Goal: Task Accomplishment & Management: Use online tool/utility

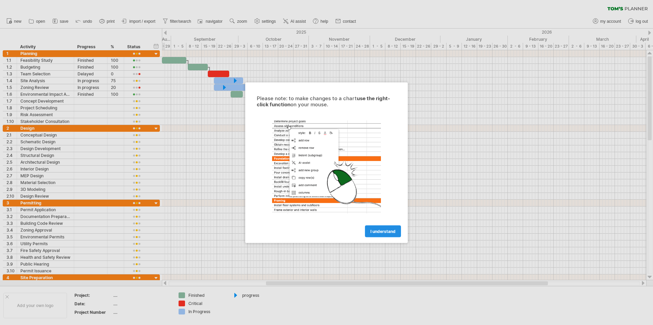
click at [378, 230] on span "I understand" at bounding box center [382, 231] width 25 height 5
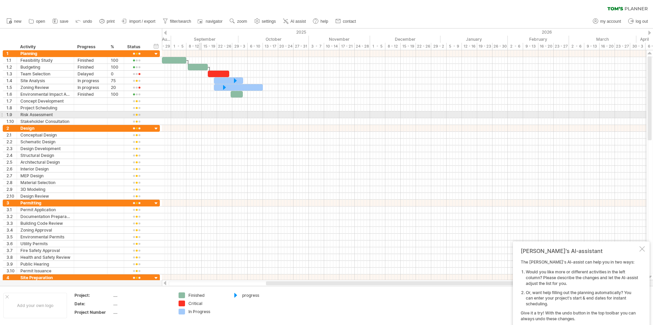
click at [181, 102] on div at bounding box center [404, 101] width 484 height 7
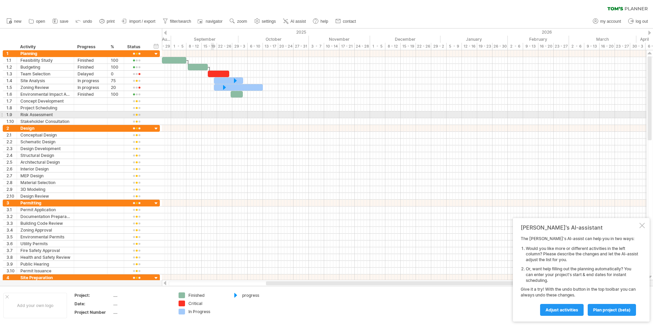
click at [216, 119] on div at bounding box center [404, 121] width 484 height 7
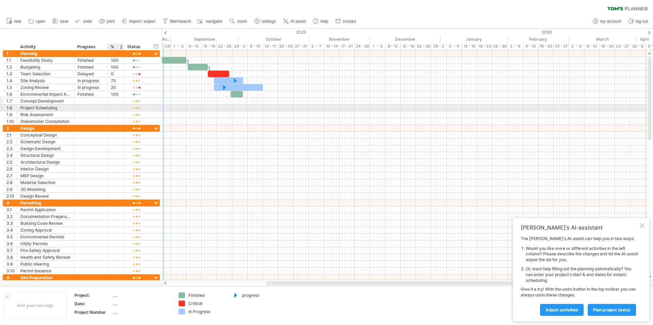
click at [105, 103] on div at bounding box center [106, 101] width 3 height 7
click at [58, 102] on div "Concept Development" at bounding box center [45, 101] width 50 height 6
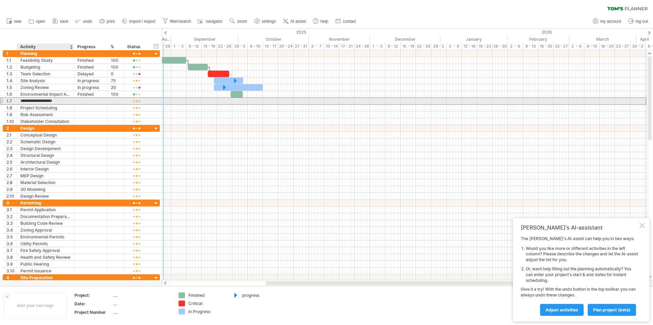
click at [58, 102] on input "**********" at bounding box center [45, 101] width 50 height 6
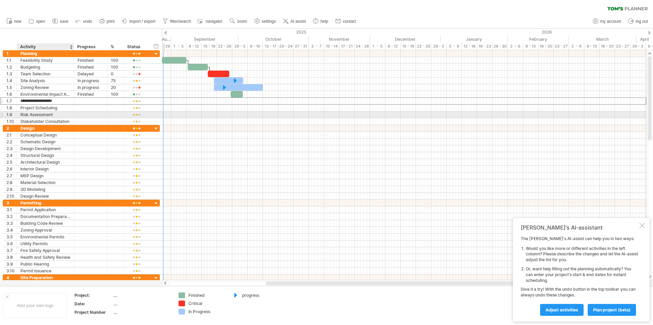
click at [77, 118] on div "**********" at bounding box center [81, 115] width 157 height 7
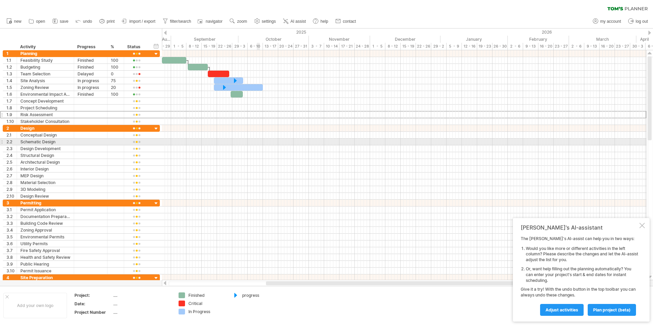
click at [258, 139] on div at bounding box center [404, 142] width 484 height 7
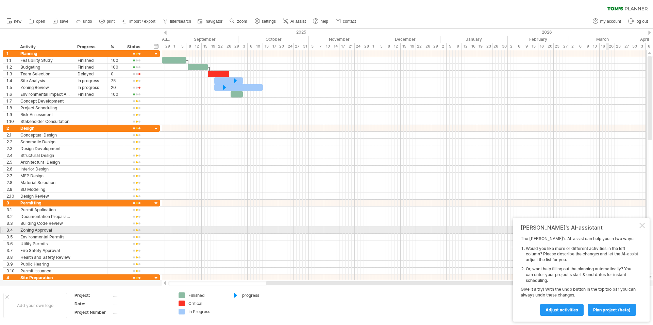
click at [643, 227] on div at bounding box center [641, 225] width 5 height 5
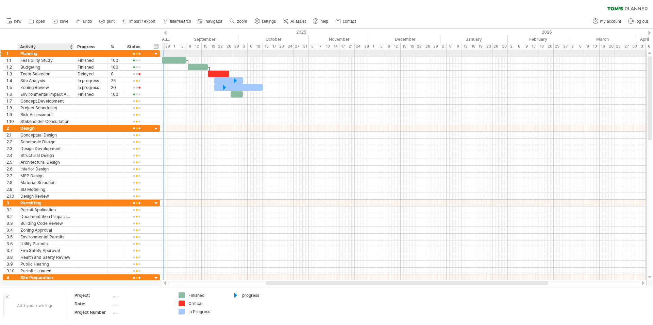
click at [33, 54] on div "Planning" at bounding box center [45, 53] width 50 height 6
click at [39, 52] on input "********" at bounding box center [45, 53] width 50 height 6
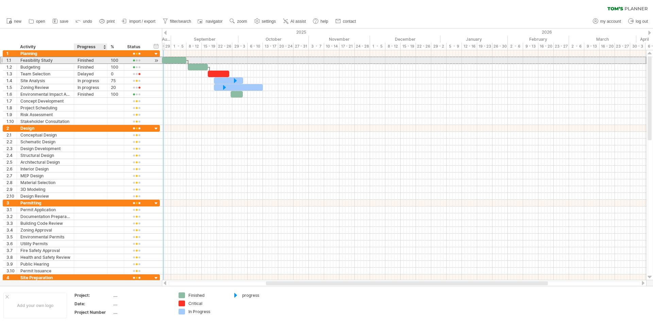
click at [89, 60] on div "Finished" at bounding box center [91, 60] width 26 height 6
click at [0, 0] on input "********" at bounding box center [0, 0] width 0 height 0
click at [89, 60] on input "********" at bounding box center [91, 60] width 26 height 6
click at [99, 60] on input "********" at bounding box center [91, 60] width 26 height 6
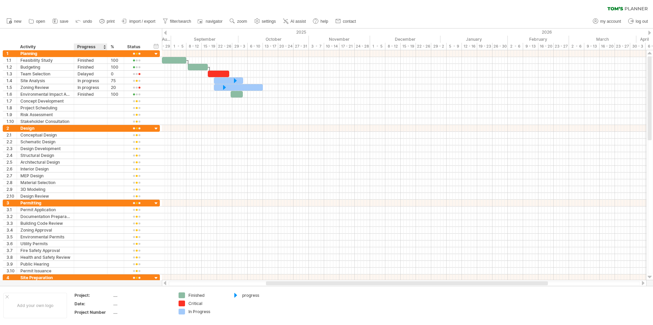
click at [103, 47] on div "Progress" at bounding box center [90, 47] width 26 height 7
click at [104, 48] on div at bounding box center [104, 47] width 3 height 7
click at [94, 57] on div "Finished" at bounding box center [91, 60] width 26 height 6
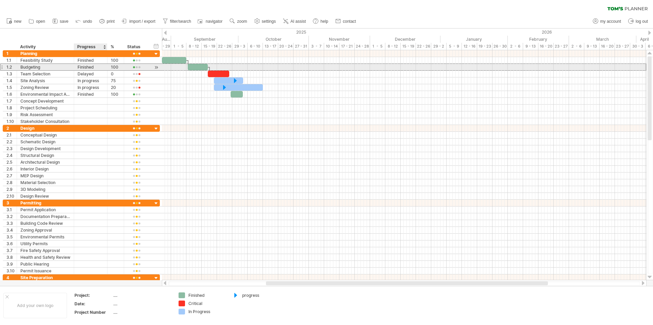
click at [96, 70] on div "1.2 ********* Budgeting ******** Finished *** 100" at bounding box center [81, 67] width 157 height 7
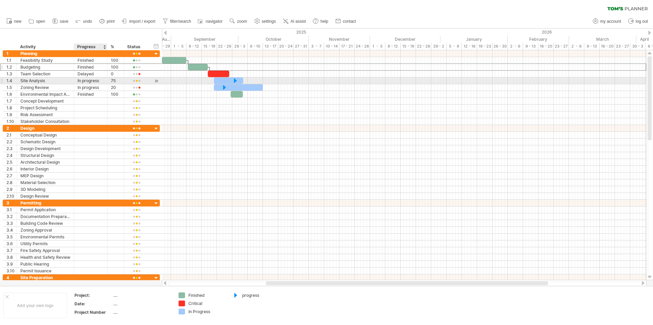
click at [94, 83] on div "In progress" at bounding box center [91, 81] width 26 height 6
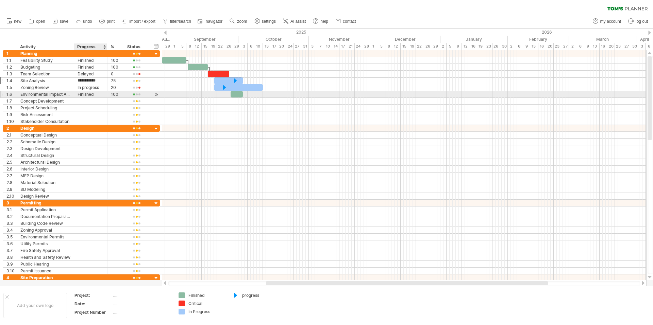
click at [95, 96] on div "Finished" at bounding box center [91, 94] width 26 height 6
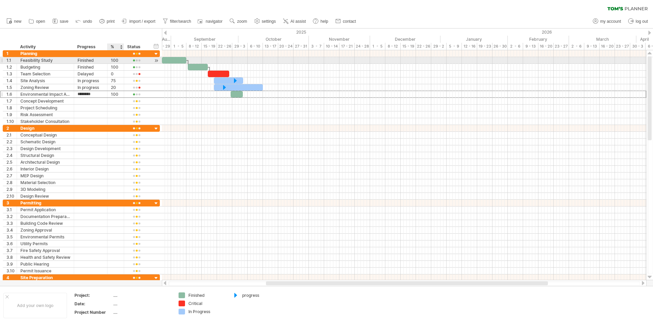
click at [119, 61] on div "100" at bounding box center [116, 60] width 10 height 6
click at [118, 88] on div "20" at bounding box center [116, 87] width 10 height 6
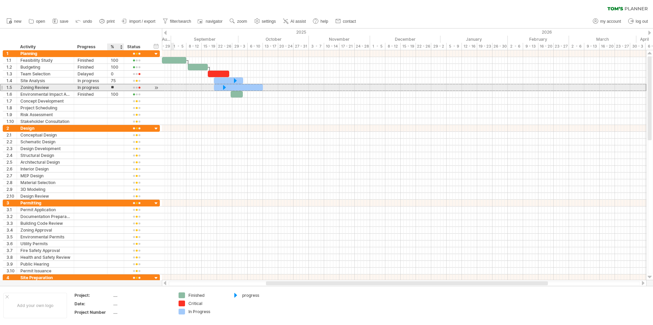
type input "*"
type input "***"
click at [119, 91] on div "100" at bounding box center [116, 94] width 10 height 6
drag, startPoint x: 119, startPoint y: 86, endPoint x: 184, endPoint y: 87, distance: 64.6
click at [120, 85] on div "100" at bounding box center [116, 87] width 10 height 6
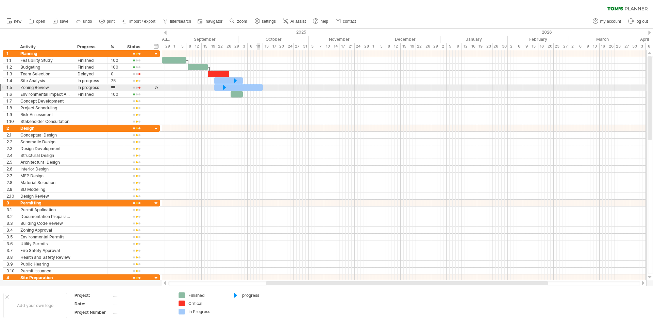
click at [256, 89] on div at bounding box center [238, 87] width 49 height 6
drag, startPoint x: 263, startPoint y: 87, endPoint x: 287, endPoint y: 90, distance: 23.6
click at [286, 90] on span at bounding box center [284, 87] width 3 height 6
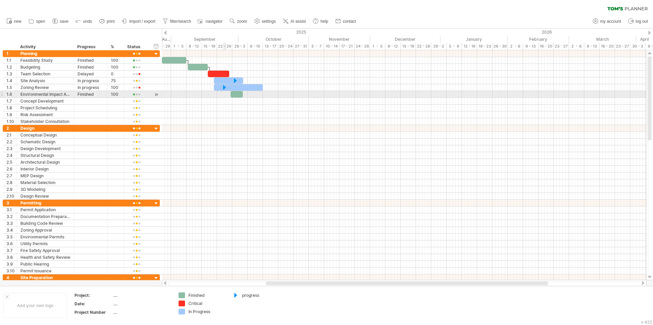
click at [222, 93] on div at bounding box center [404, 94] width 484 height 7
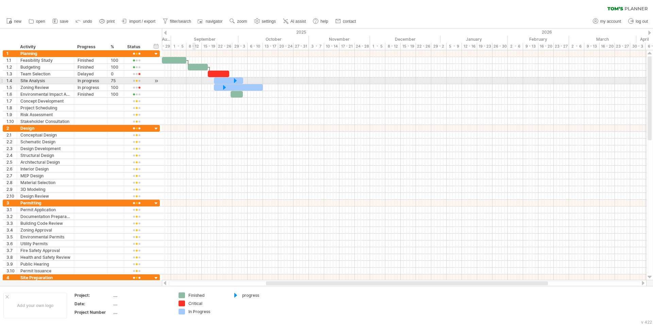
click at [194, 82] on div at bounding box center [404, 81] width 484 height 7
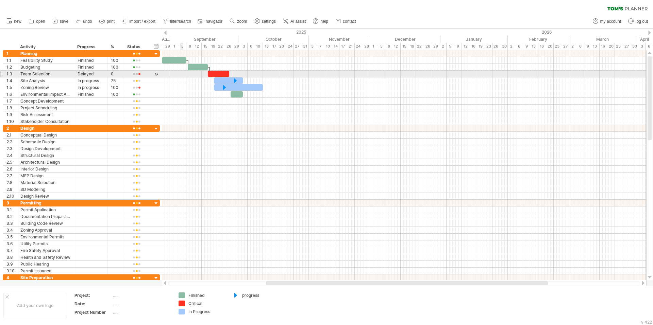
click at [182, 74] on div at bounding box center [404, 74] width 484 height 7
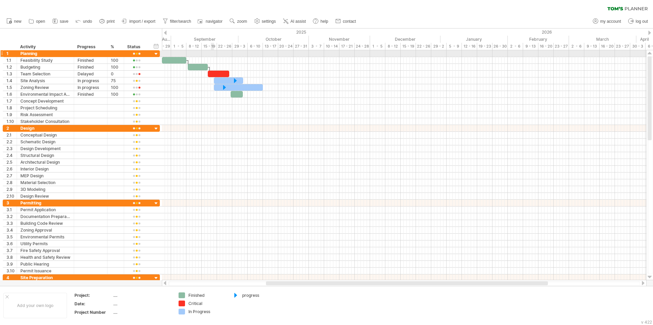
click at [213, 54] on div at bounding box center [404, 53] width 484 height 7
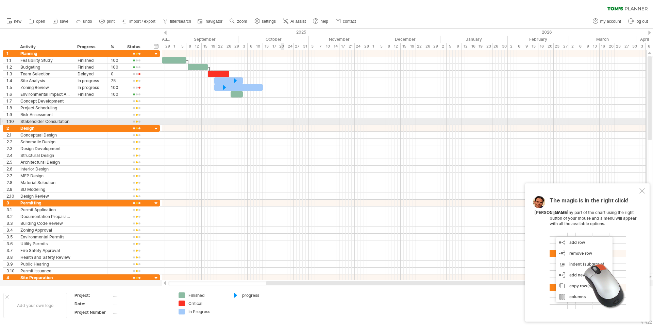
click at [283, 122] on div at bounding box center [404, 121] width 484 height 7
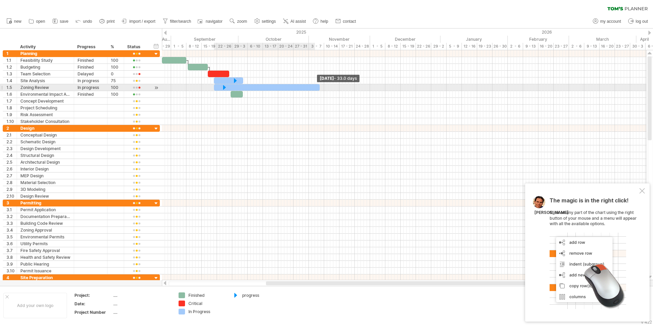
drag, startPoint x: 261, startPoint y: 88, endPoint x: 349, endPoint y: 85, distance: 87.8
click at [321, 85] on span at bounding box center [319, 87] width 3 height 6
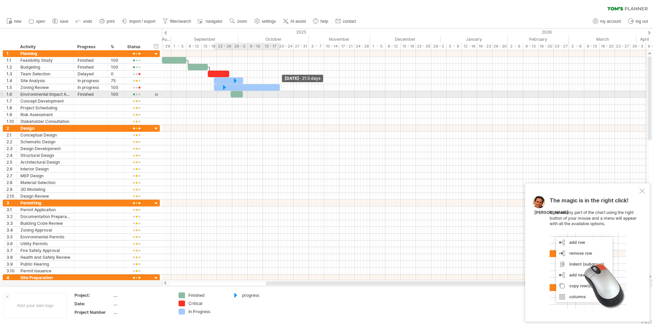
drag, startPoint x: 350, startPoint y: 87, endPoint x: 276, endPoint y: 93, distance: 73.7
click at [276, 93] on div "[DATE] - 21.5 days [DATE]" at bounding box center [404, 165] width 484 height 230
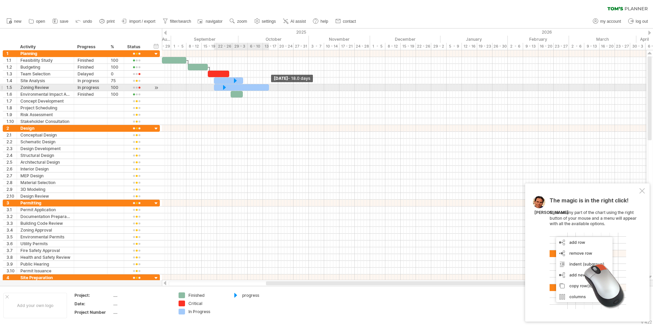
drag, startPoint x: 277, startPoint y: 88, endPoint x: 268, endPoint y: 88, distance: 8.8
click at [268, 88] on span at bounding box center [269, 87] width 3 height 6
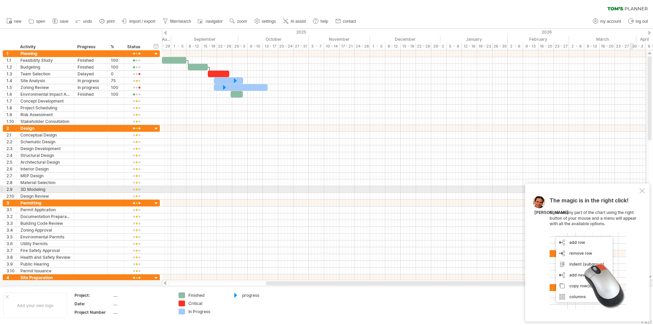
click at [641, 190] on div at bounding box center [641, 190] width 5 height 5
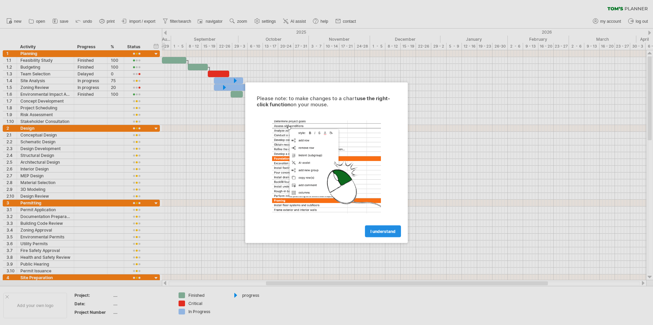
click at [375, 230] on span "I understand" at bounding box center [382, 231] width 25 height 5
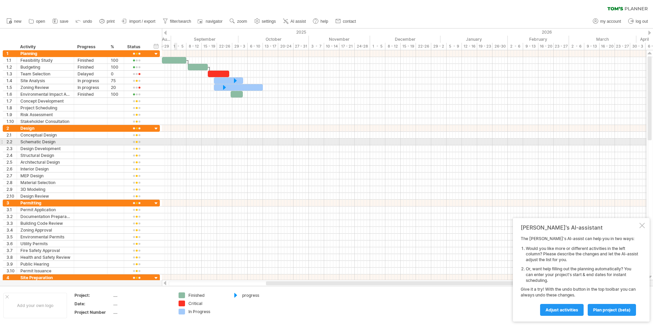
click at [175, 145] on div at bounding box center [404, 142] width 484 height 7
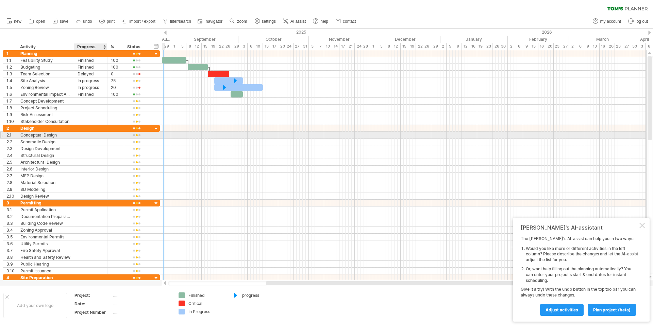
click at [87, 136] on div at bounding box center [91, 135] width 26 height 6
type input "********"
click at [113, 137] on div at bounding box center [116, 135] width 10 height 6
click at [113, 137] on input "text" at bounding box center [116, 135] width 10 height 6
click at [139, 136] on div at bounding box center [137, 135] width 18 height 5
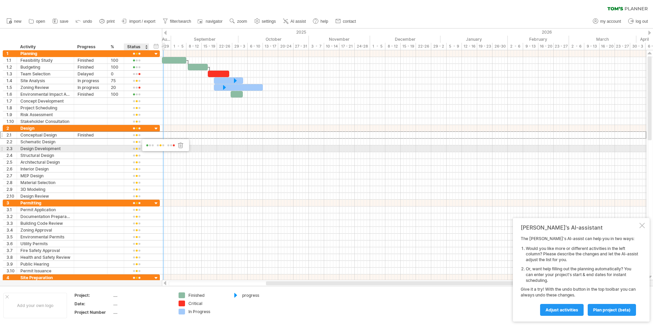
click at [151, 146] on span at bounding box center [150, 145] width 10 height 5
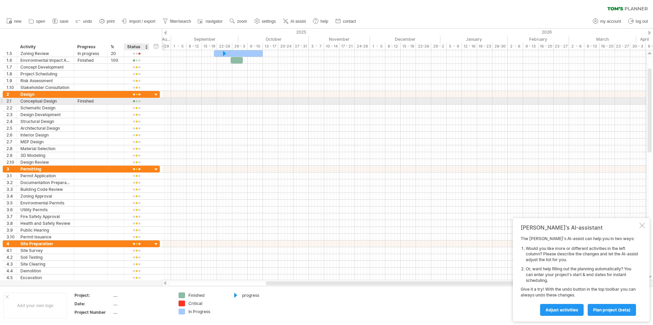
click at [136, 102] on div at bounding box center [137, 101] width 18 height 5
click at [177, 102] on div at bounding box center [404, 101] width 484 height 7
click at [138, 102] on div at bounding box center [137, 101] width 18 height 5
click at [238, 296] on div at bounding box center [235, 296] width 7 height 6
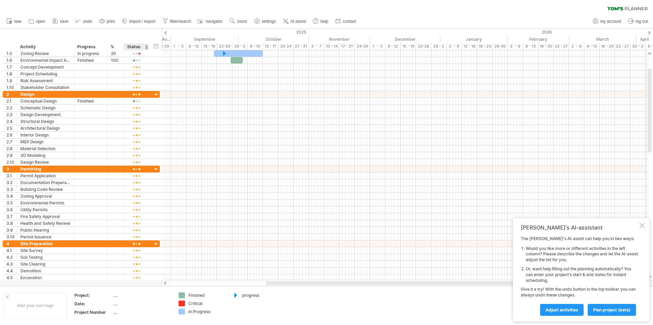
click at [238, 296] on div at bounding box center [235, 296] width 7 height 6
click at [233, 293] on div "Trying to reach plan.tomsplanner.com Connected again... 0% clear filter new 1" at bounding box center [326, 162] width 653 height 325
click at [183, 296] on div "Trying to reach plan.tomsplanner.com Connected again... 0% clear filter new 1" at bounding box center [326, 162] width 653 height 325
click at [190, 295] on div "Finished" at bounding box center [206, 296] width 37 height 6
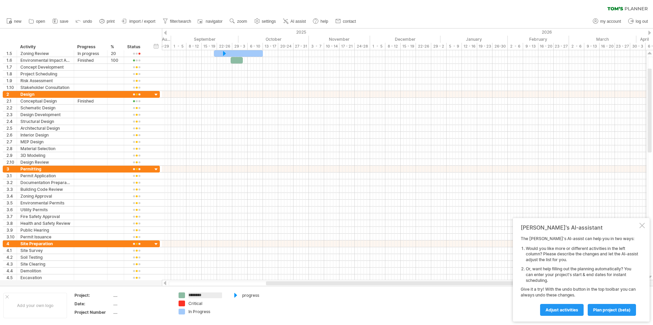
click at [189, 302] on div "Critical" at bounding box center [206, 304] width 37 height 6
click at [182, 303] on div "Trying to reach plan.tomsplanner.com Connected again... 0% clear filter new 1" at bounding box center [326, 162] width 653 height 325
